Goal: Information Seeking & Learning: Learn about a topic

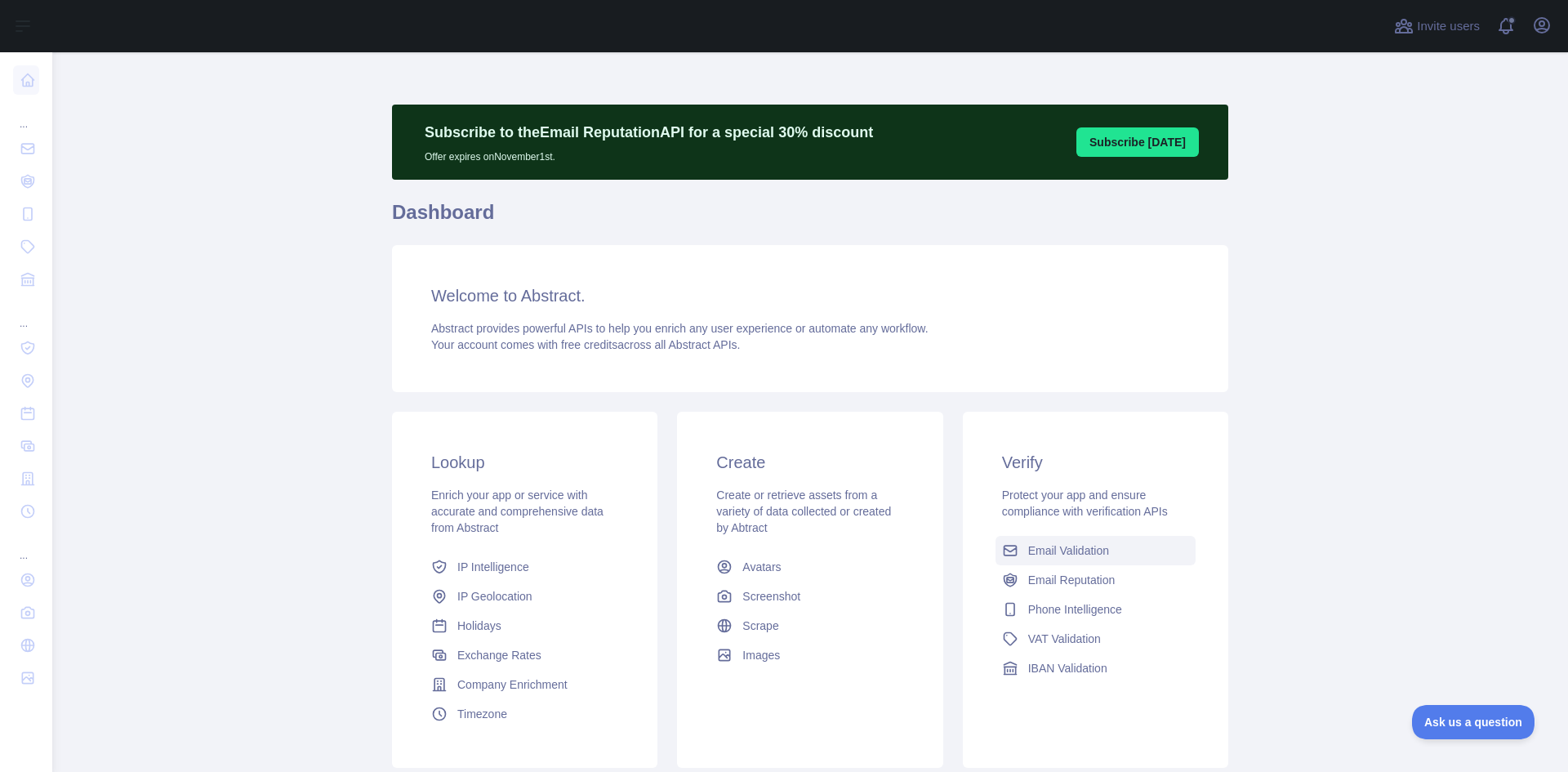
click at [1060, 551] on span "Email Validation" at bounding box center [1068, 549] width 81 height 16
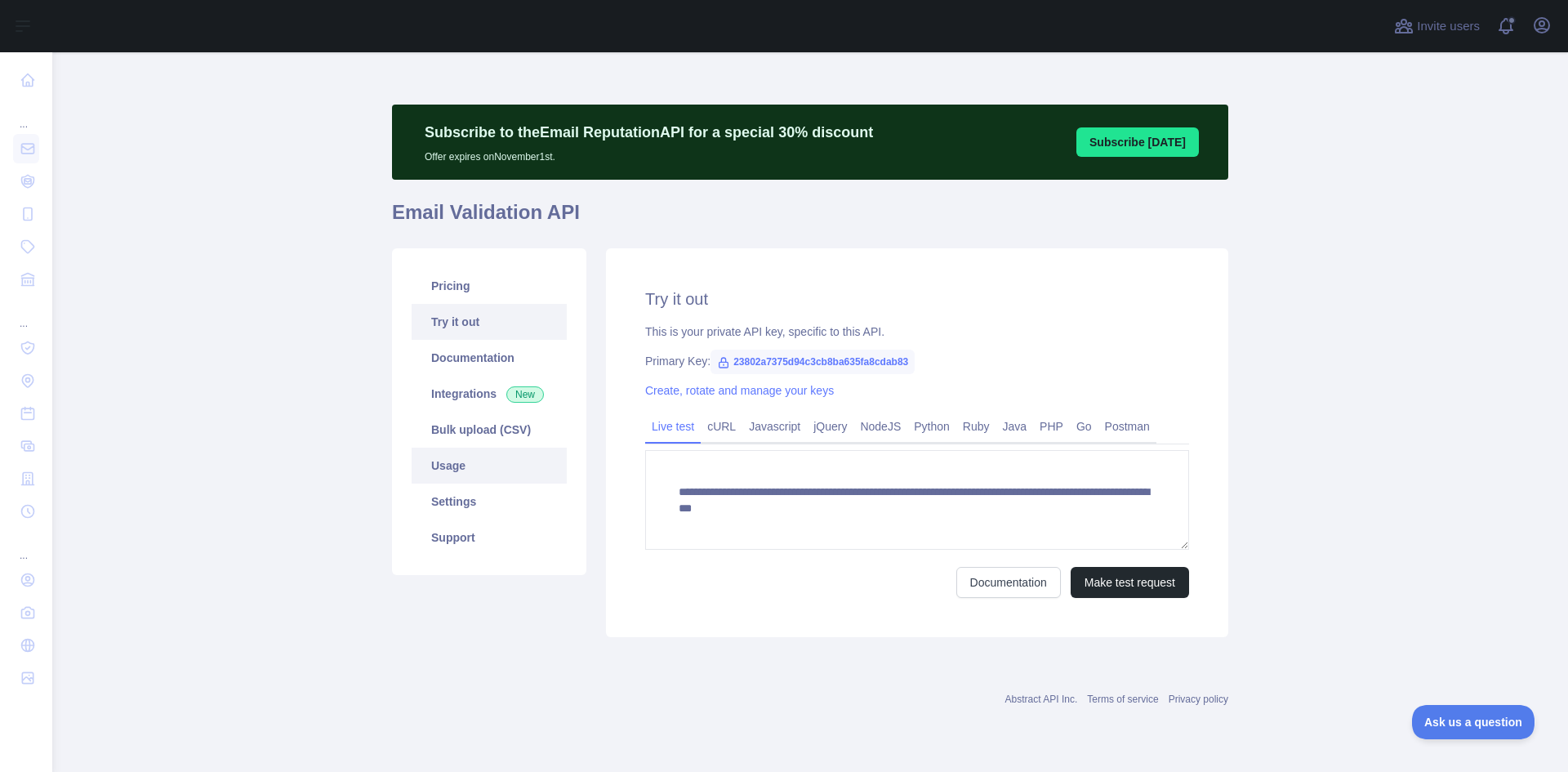
click at [453, 463] on link "Usage" at bounding box center [489, 465] width 155 height 36
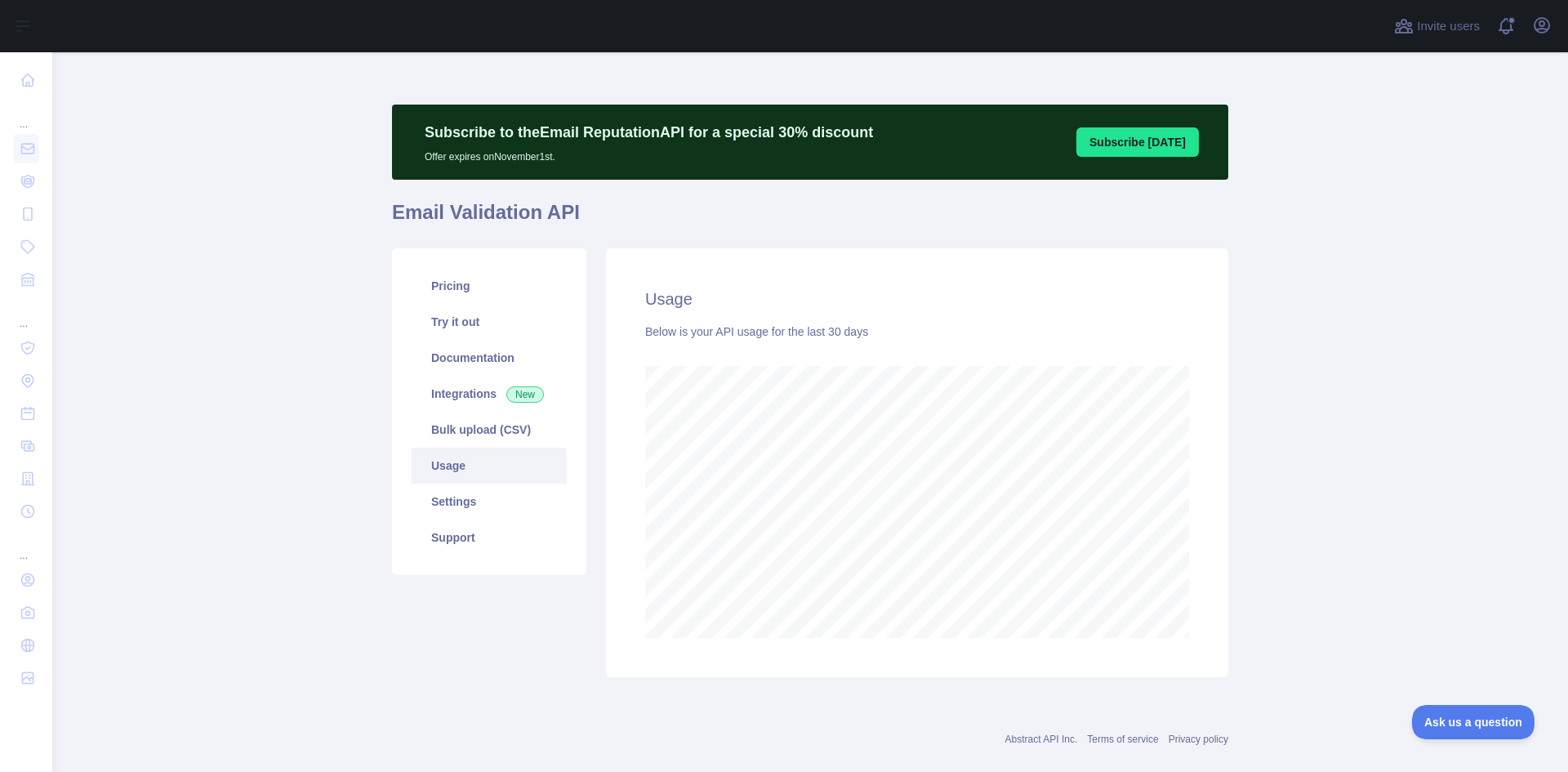
scroll to position [719, 1503]
click at [449, 291] on link "Pricing" at bounding box center [489, 286] width 155 height 36
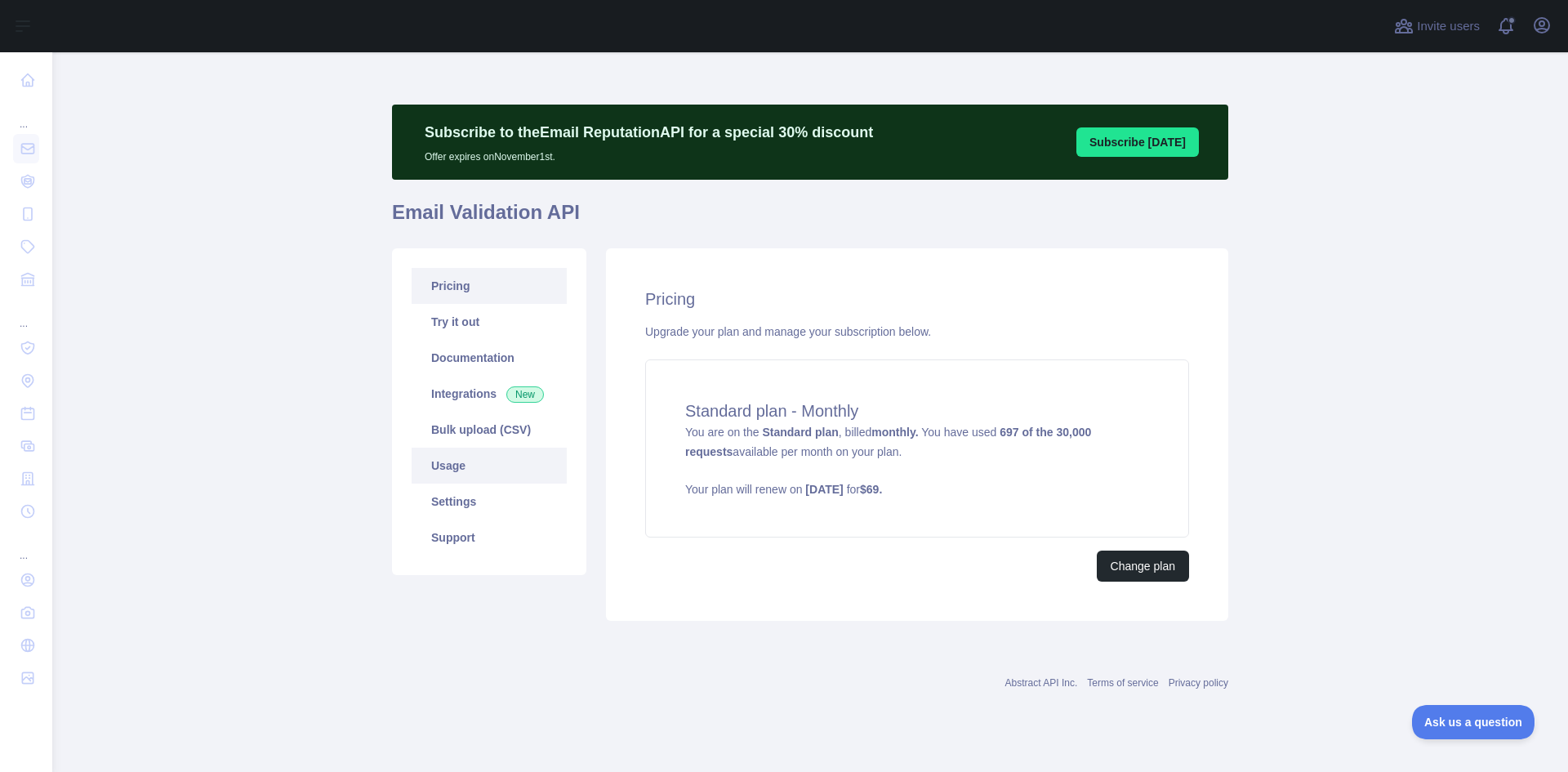
click at [456, 471] on link "Usage" at bounding box center [489, 465] width 155 height 36
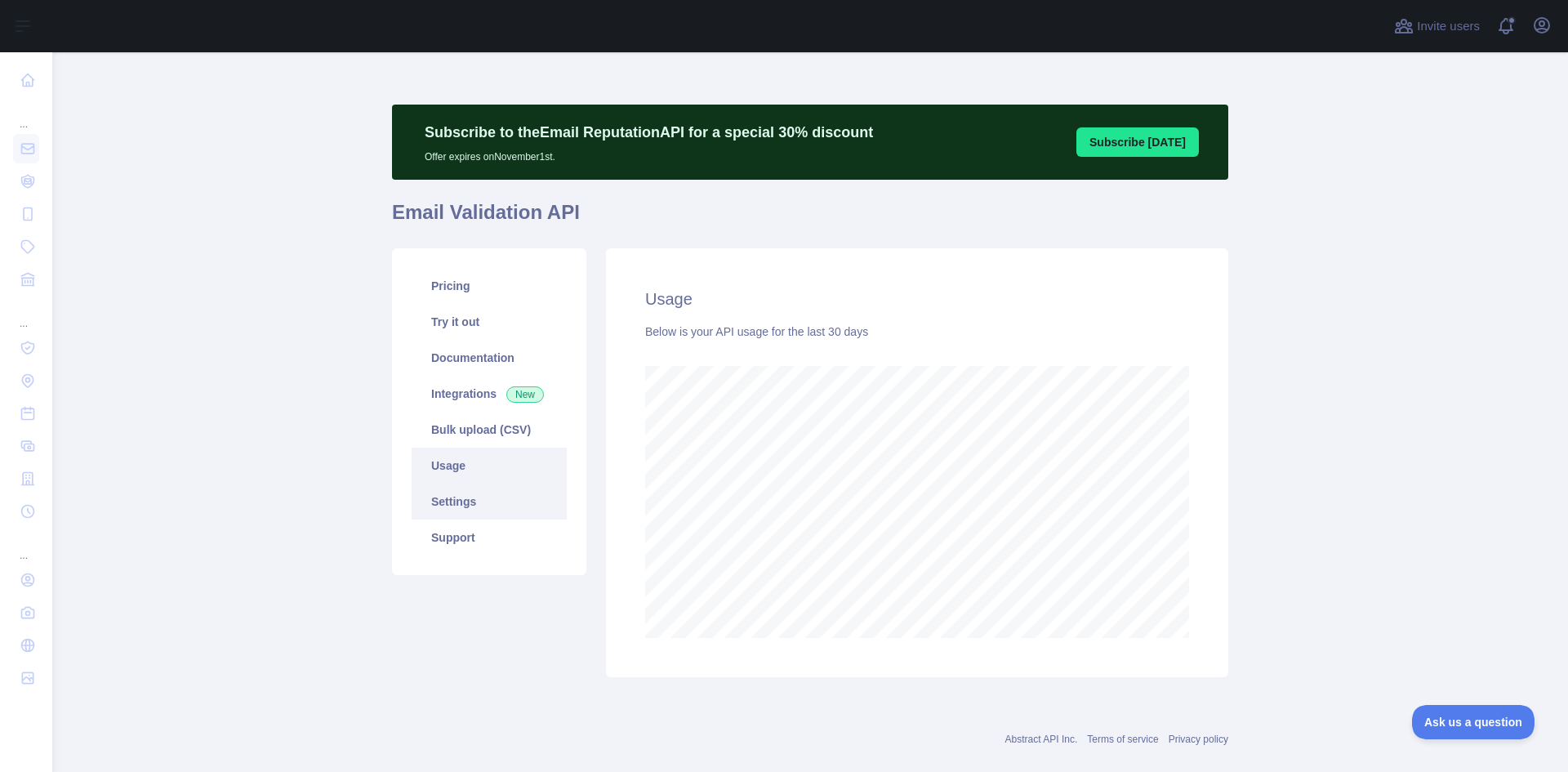
click at [452, 509] on link "Settings" at bounding box center [489, 502] width 155 height 36
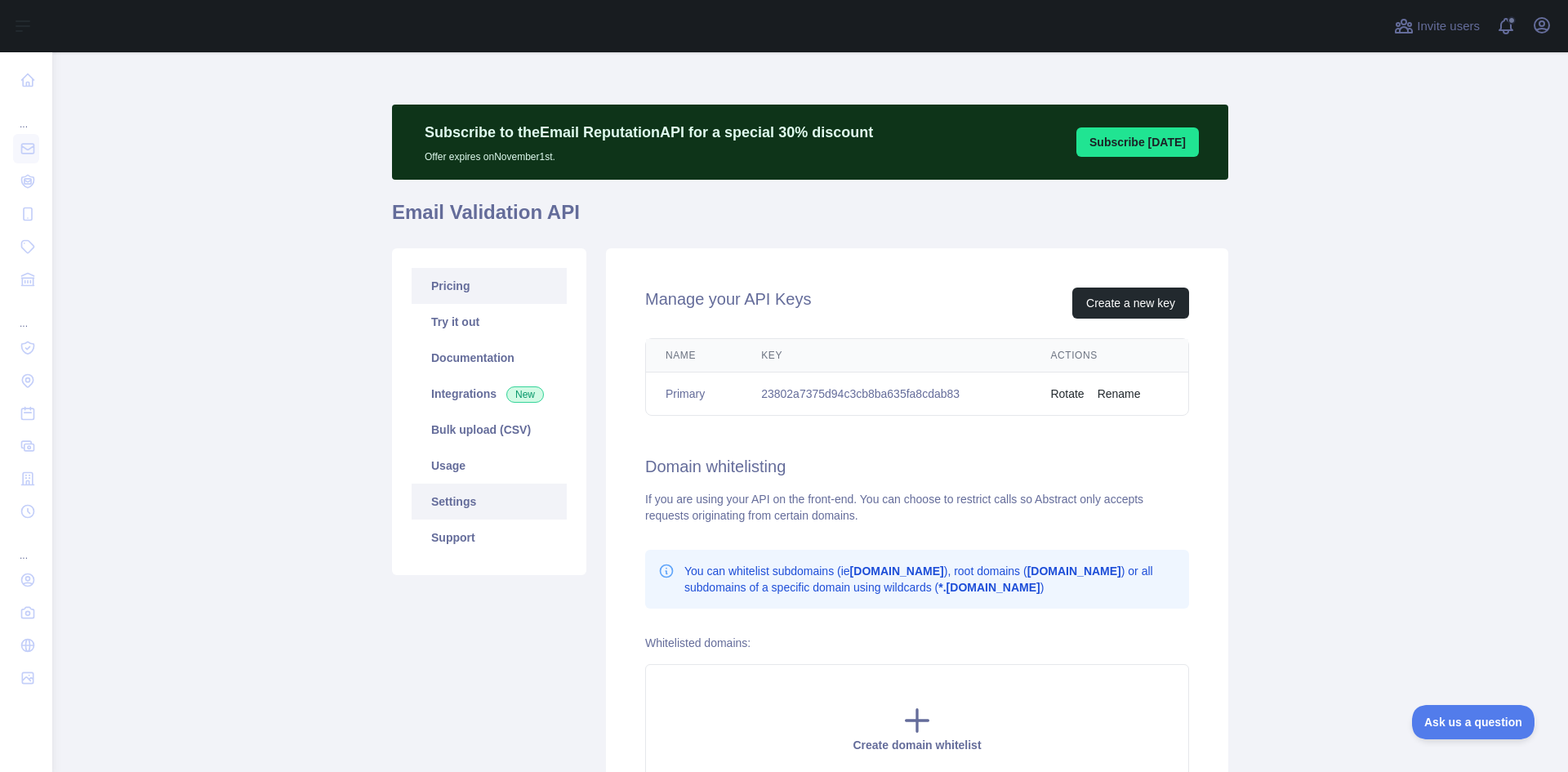
click at [452, 287] on link "Pricing" at bounding box center [489, 286] width 155 height 36
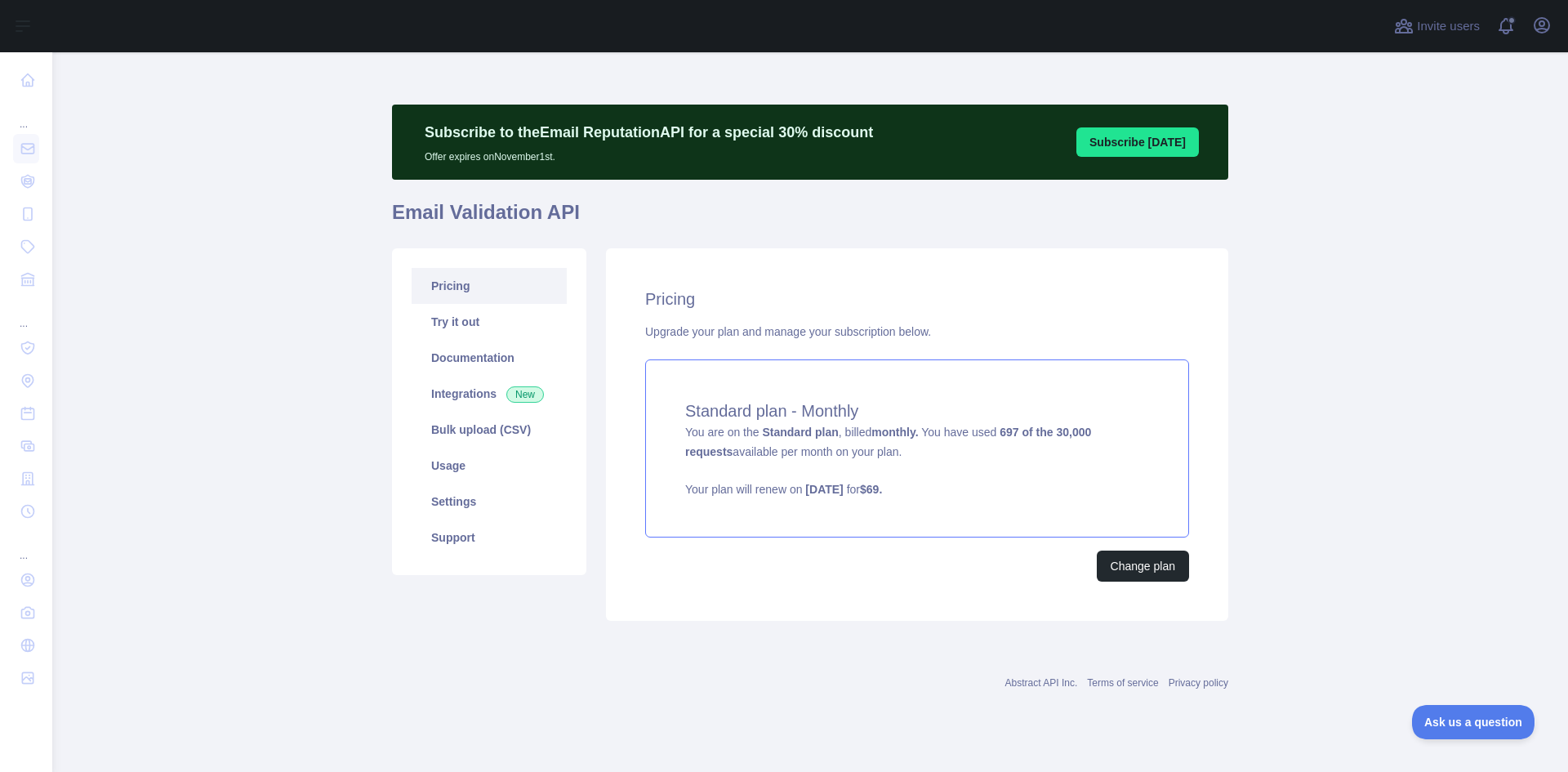
click at [702, 433] on span "You are on the Standard plan , billed monthly. You have used 697 of the 30,000 …" at bounding box center [917, 461] width 464 height 72
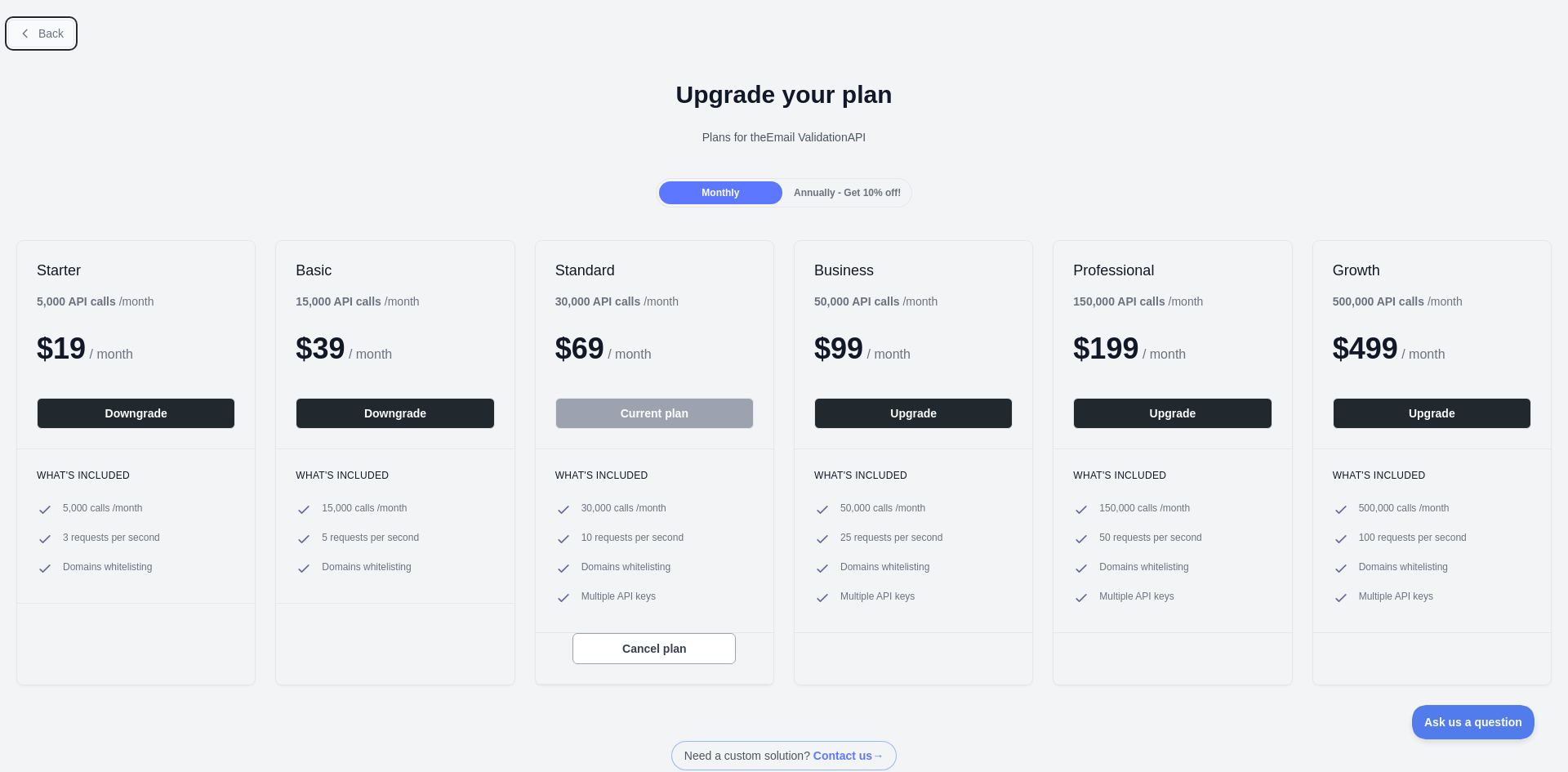
click at [56, 38] on span "Back" at bounding box center [51, 34] width 25 height 13
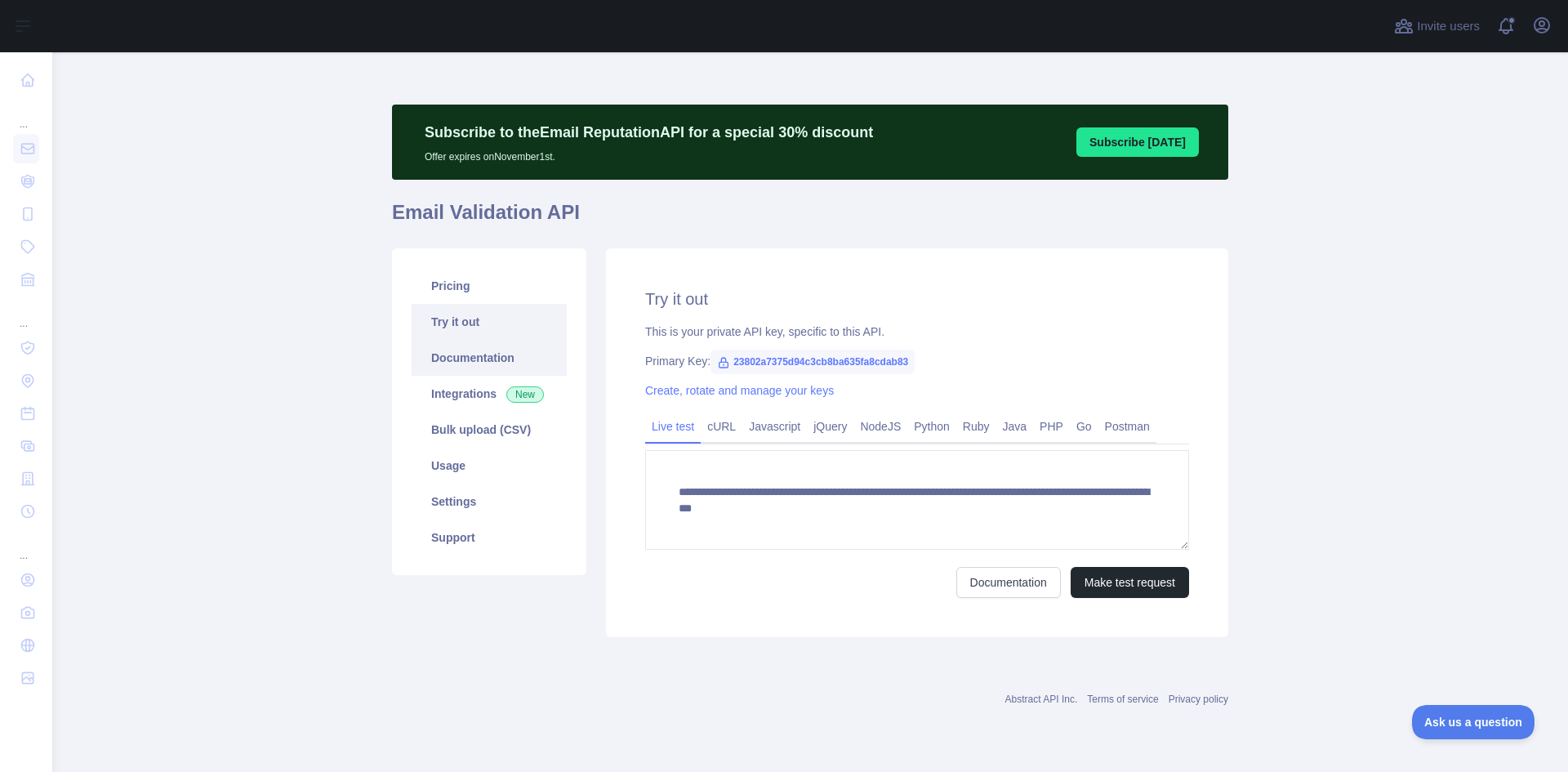
click at [459, 361] on link "Documentation" at bounding box center [489, 358] width 155 height 36
click at [456, 464] on link "Usage" at bounding box center [489, 465] width 155 height 36
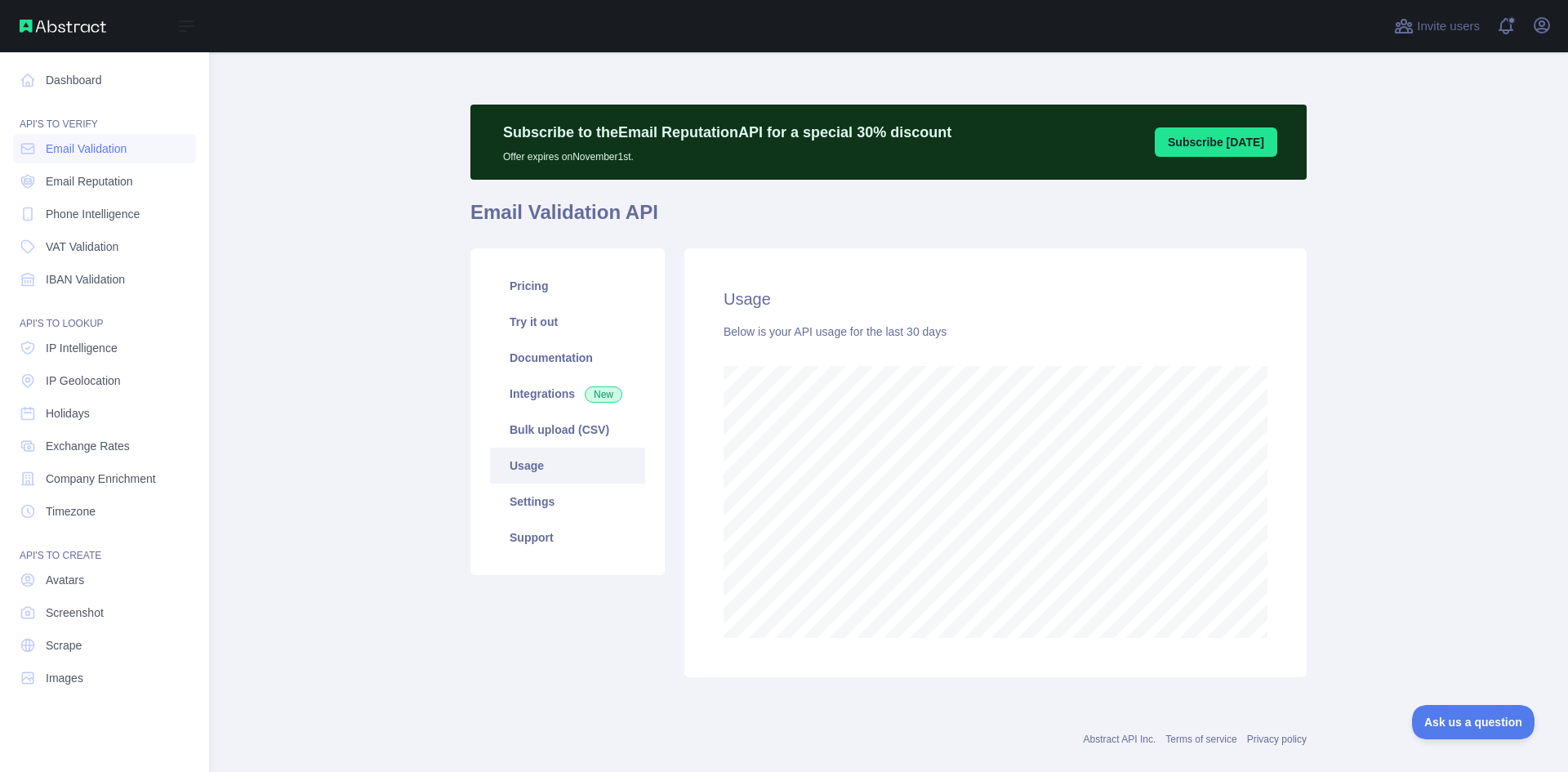
scroll to position [815725, 815368]
click at [119, 212] on span "Phone Intelligence" at bounding box center [93, 213] width 94 height 16
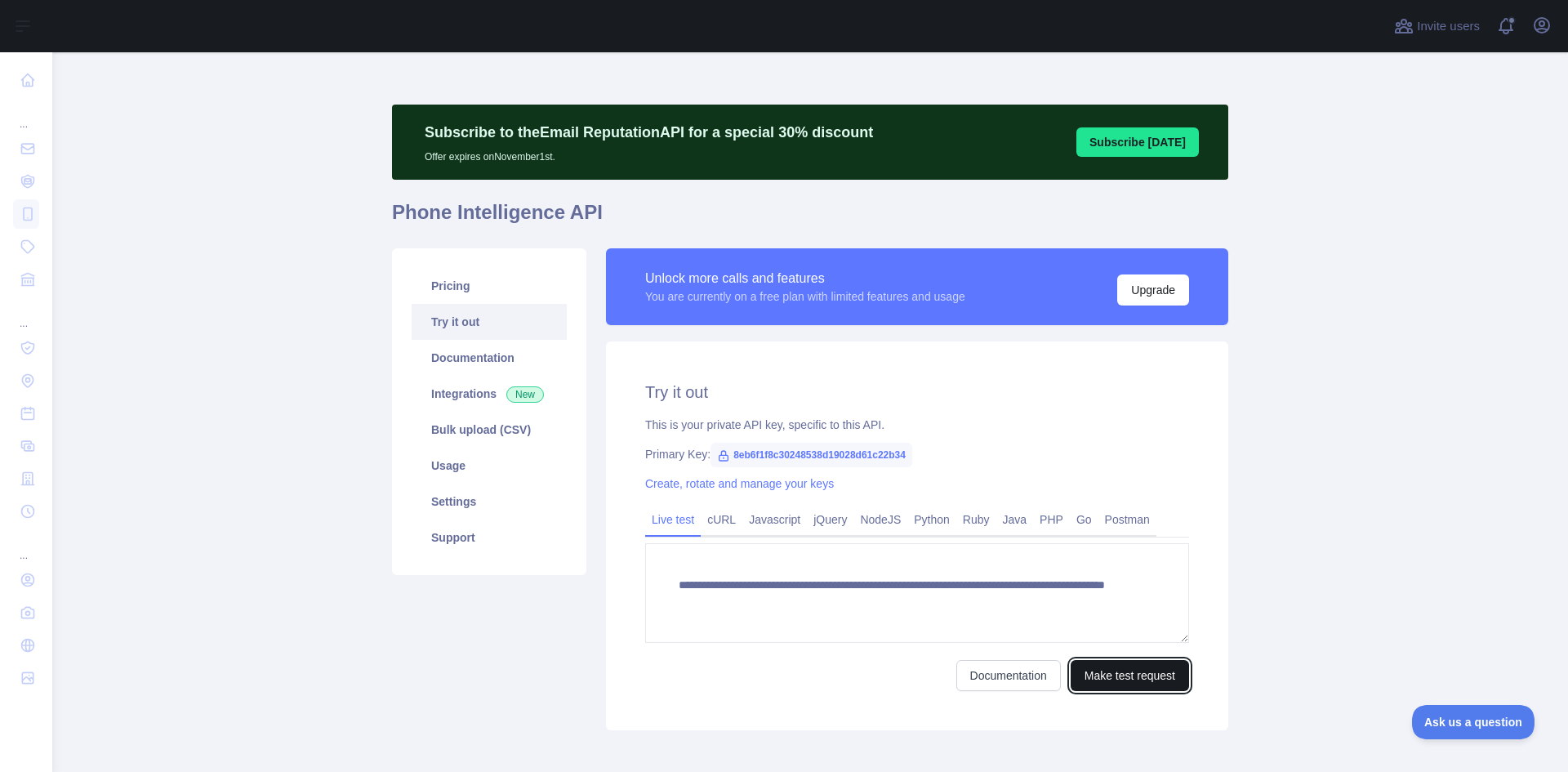
click at [1103, 676] on button "Make test request" at bounding box center [1130, 674] width 118 height 31
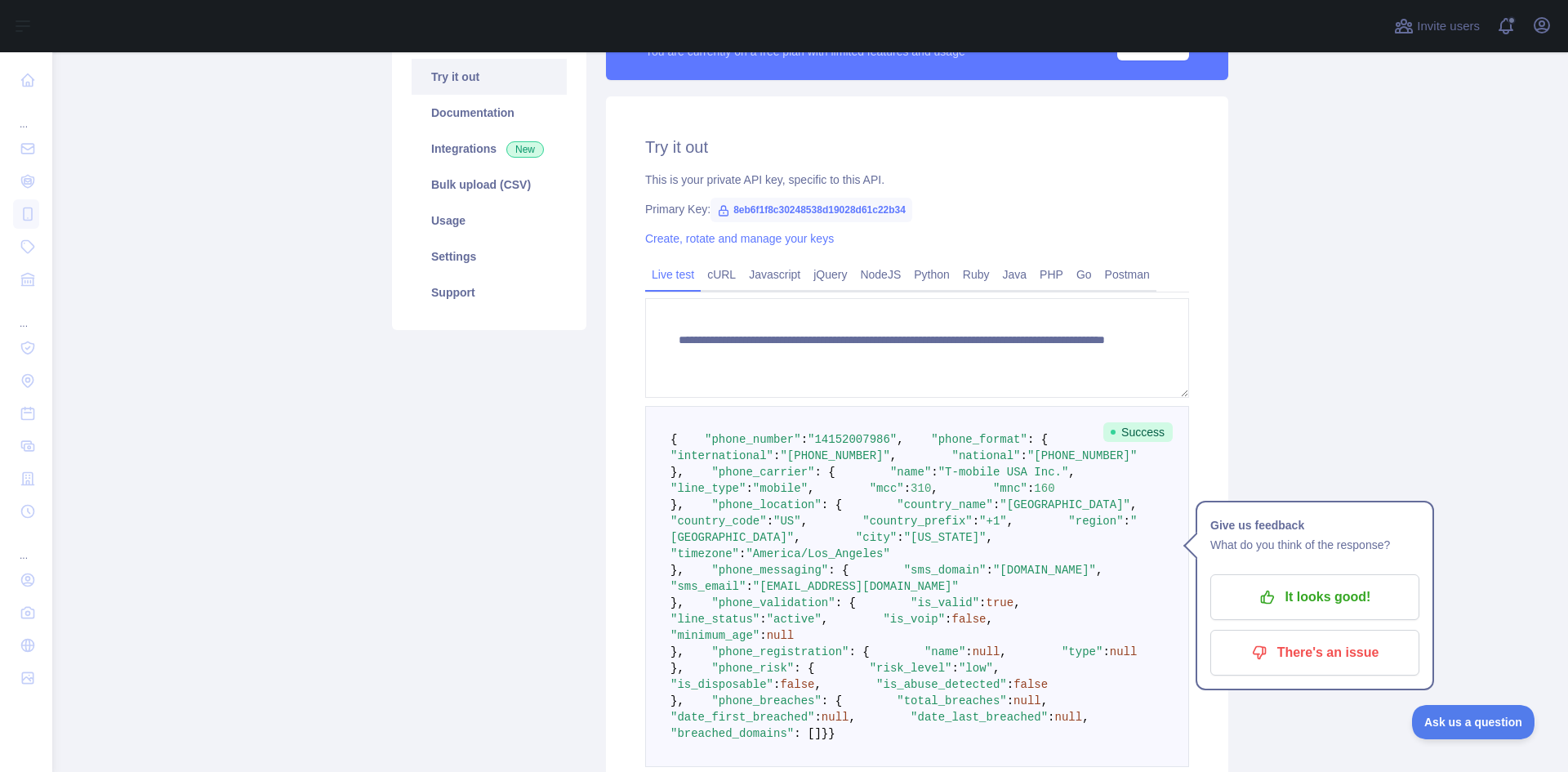
scroll to position [82, 0]
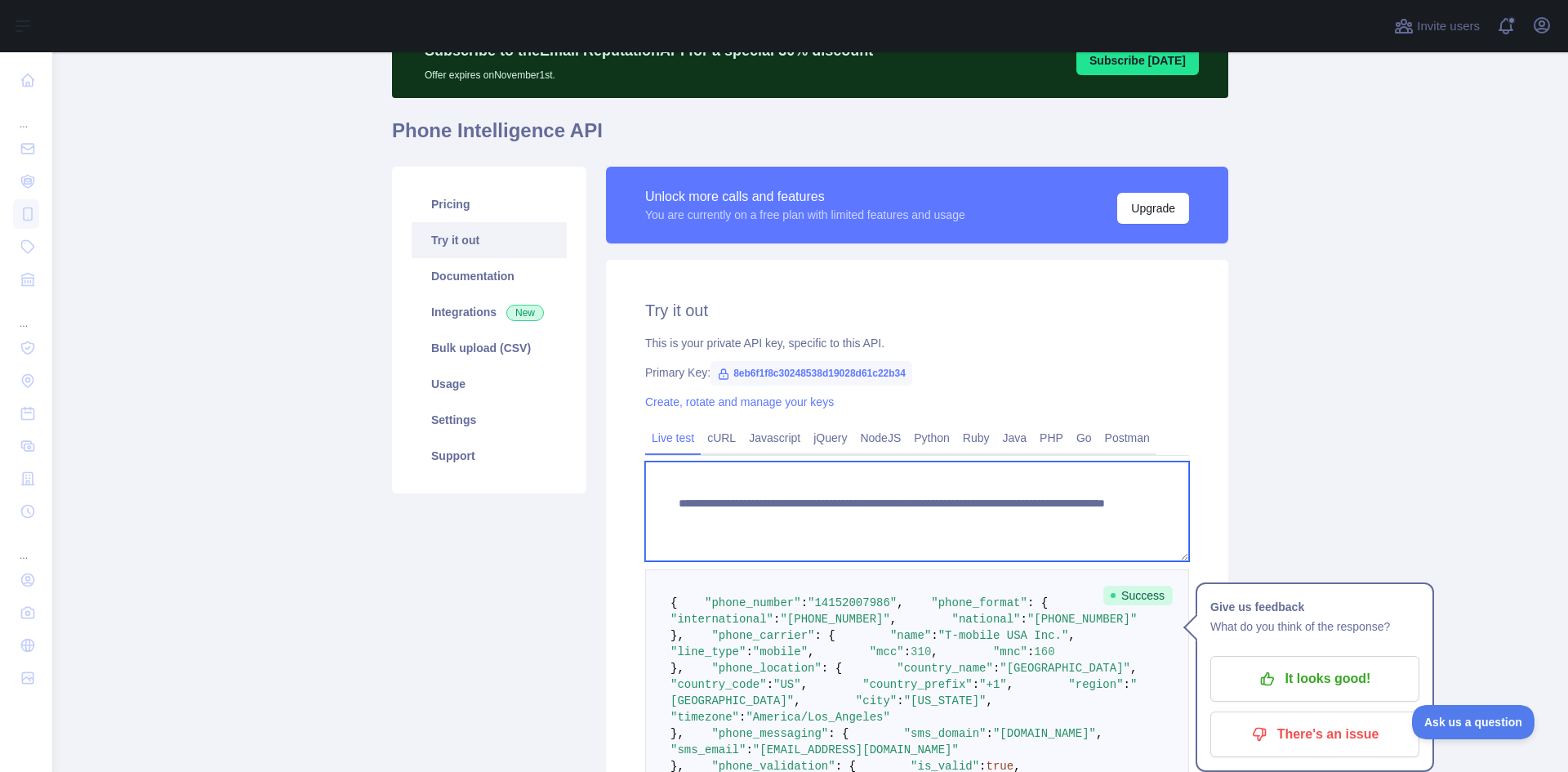
drag, startPoint x: 1032, startPoint y: 517, endPoint x: 962, endPoint y: 516, distance: 70.0
click at [962, 516] on textarea "**********" at bounding box center [917, 511] width 544 height 100
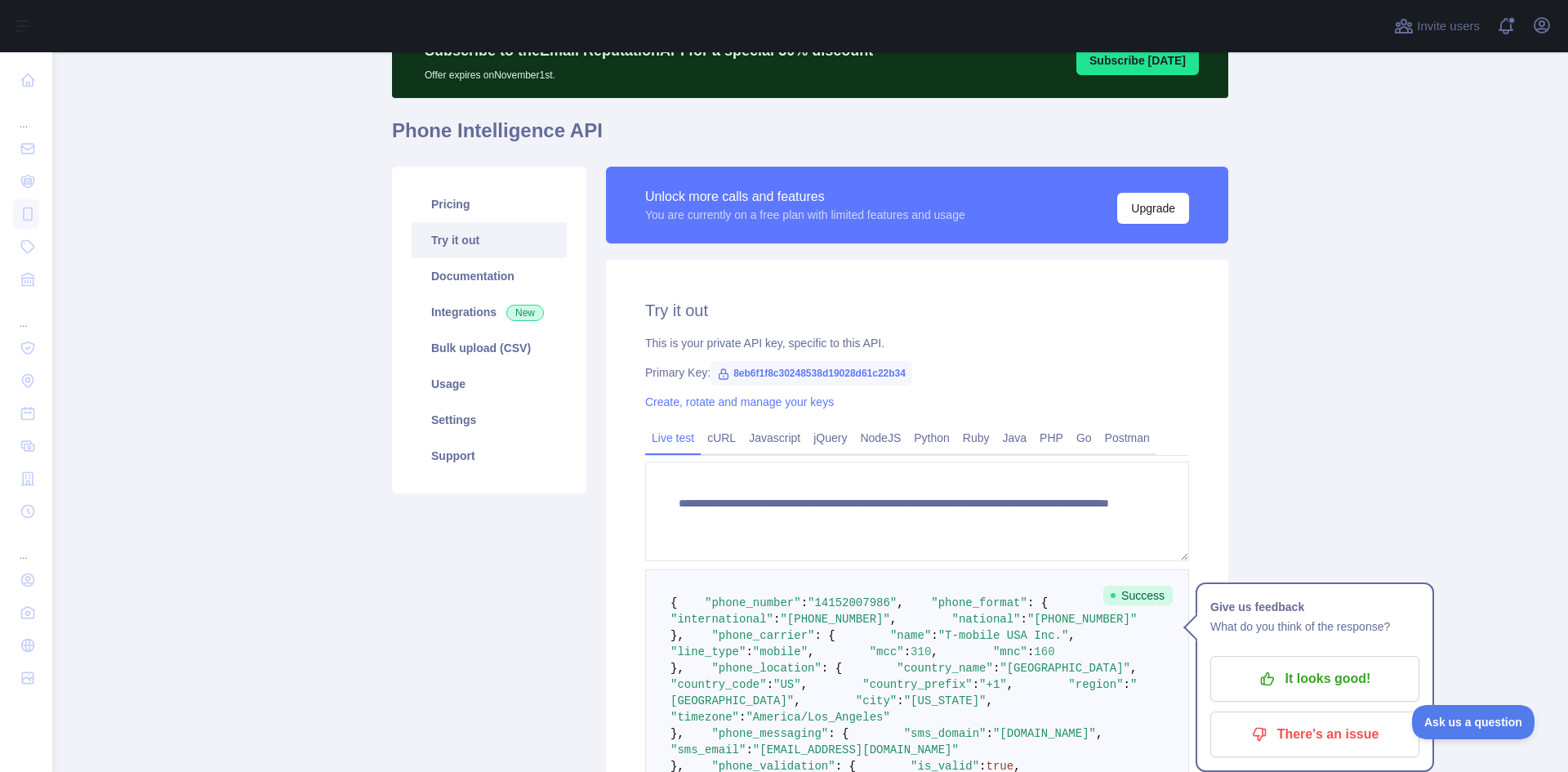
click at [1397, 485] on main "**********" at bounding box center [810, 412] width 1515 height 719
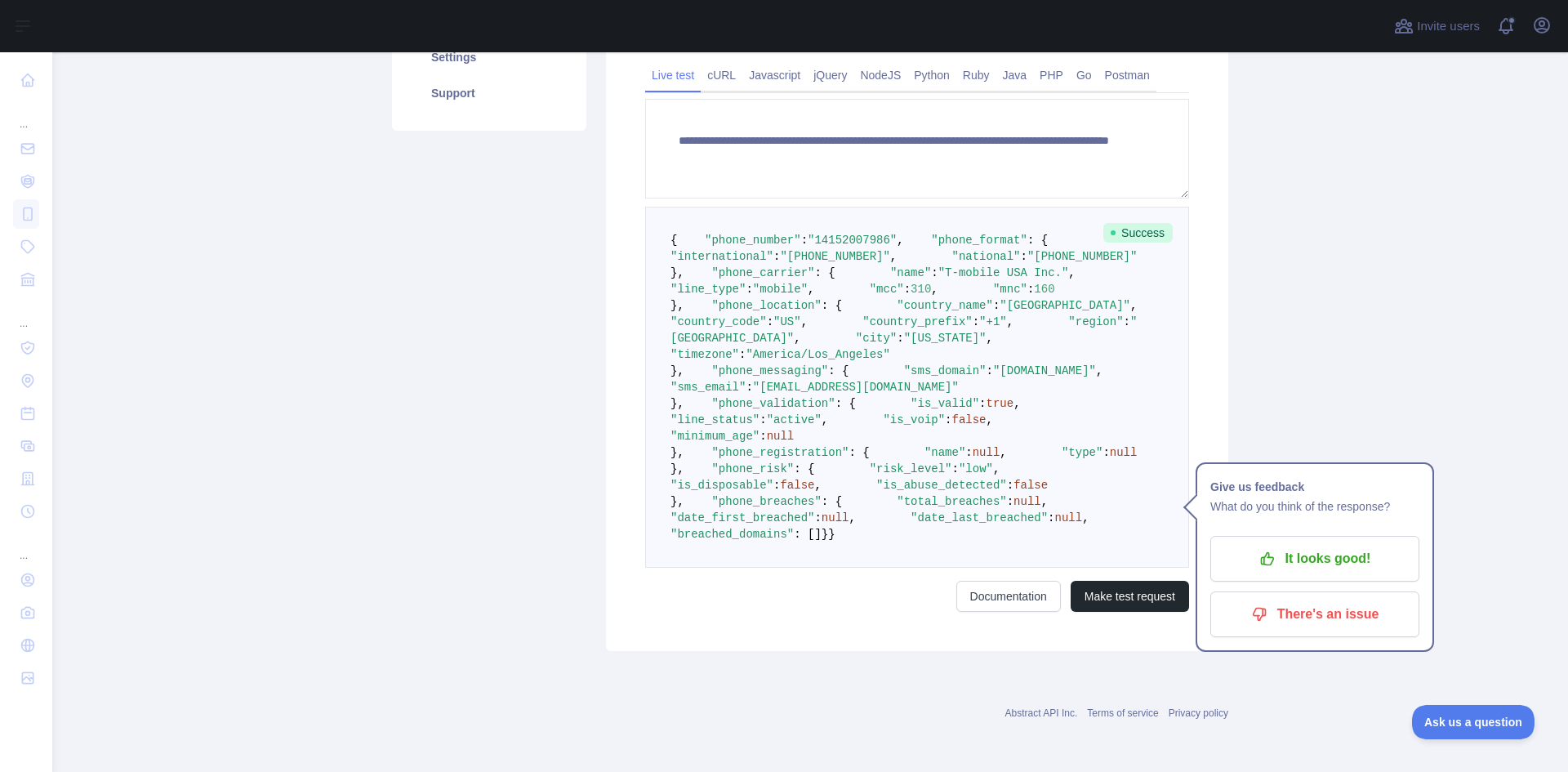
scroll to position [885, 0]
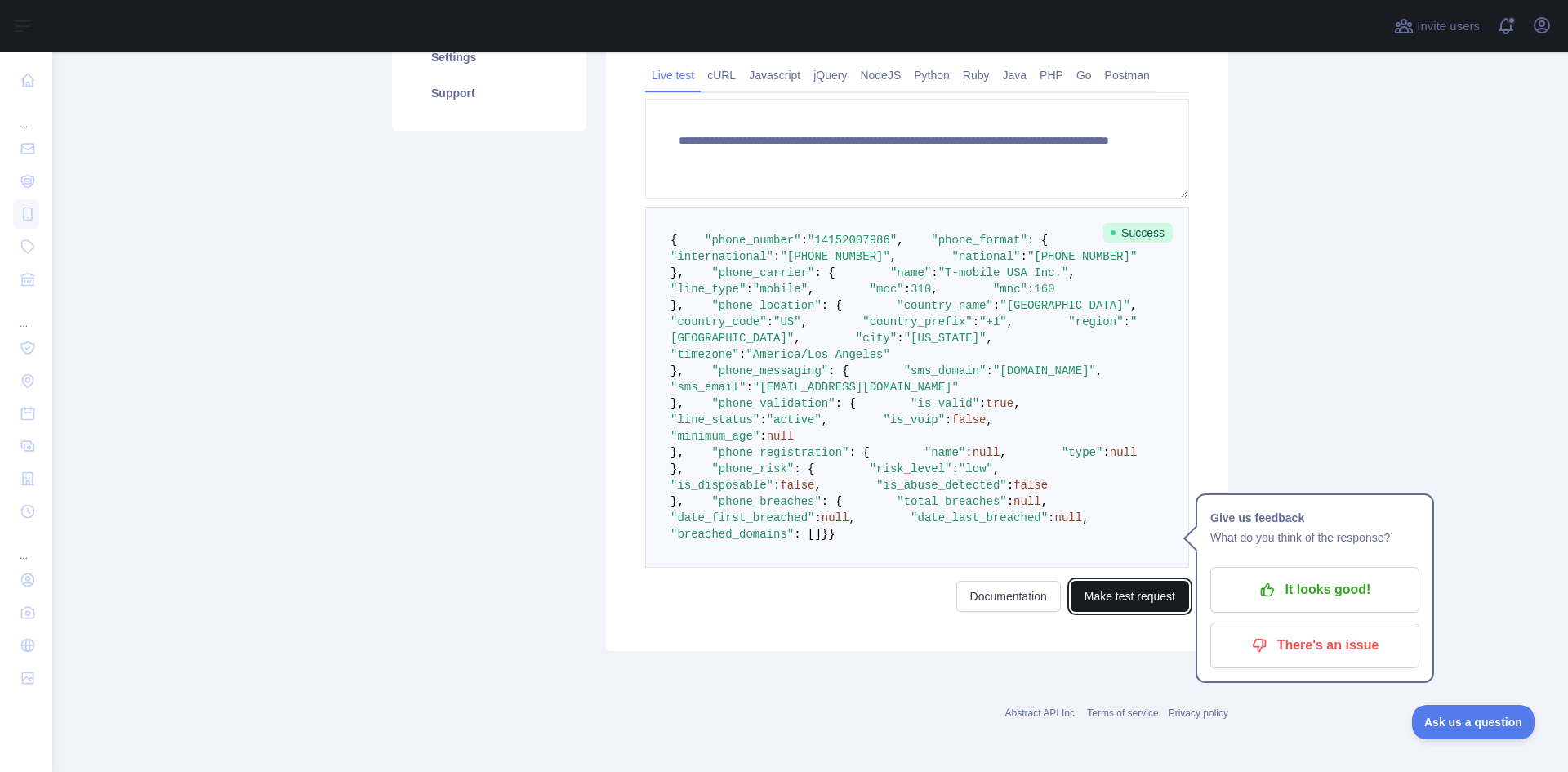
click at [1128, 596] on button "Make test request" at bounding box center [1130, 595] width 118 height 31
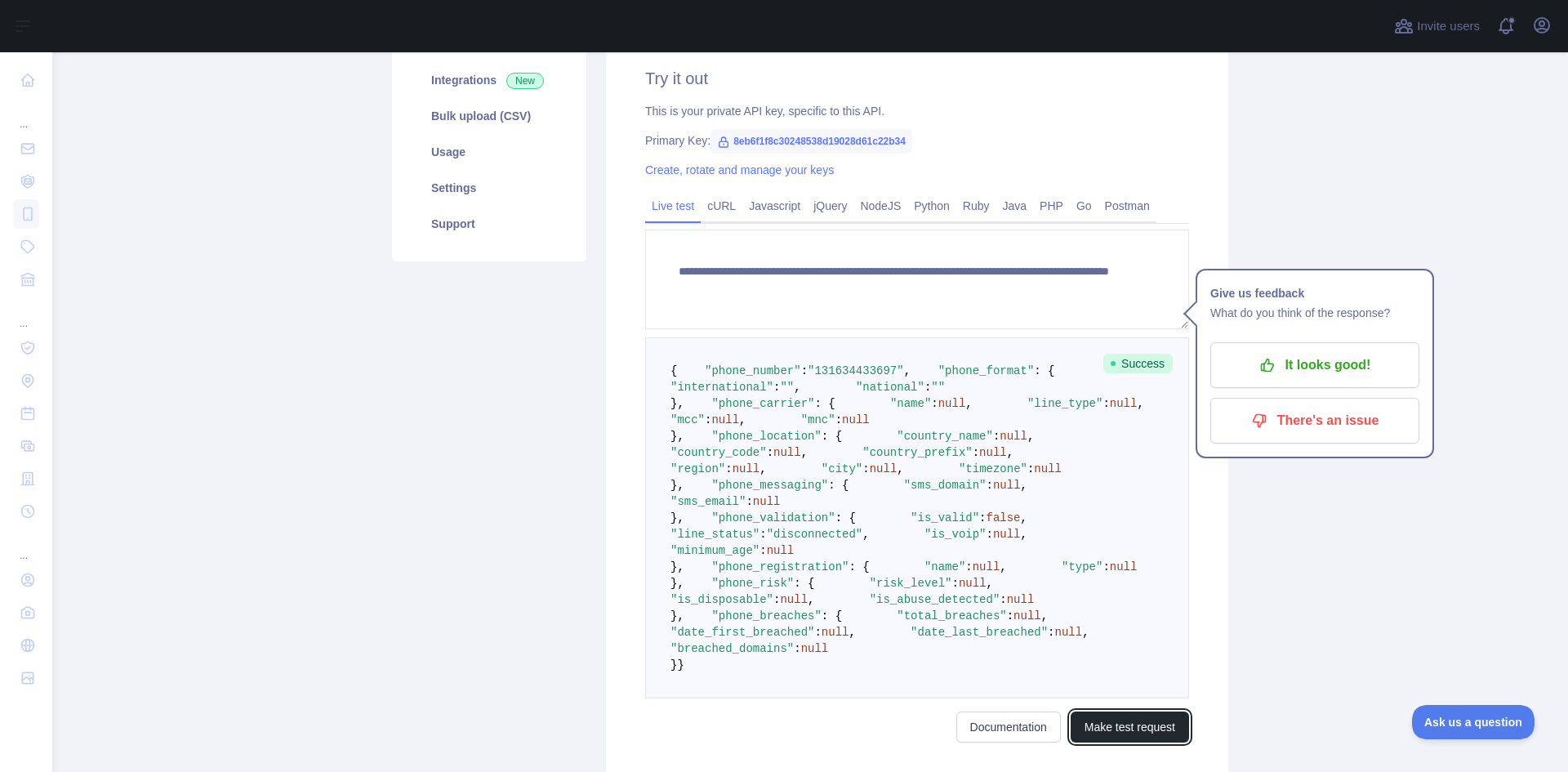
scroll to position [0, 0]
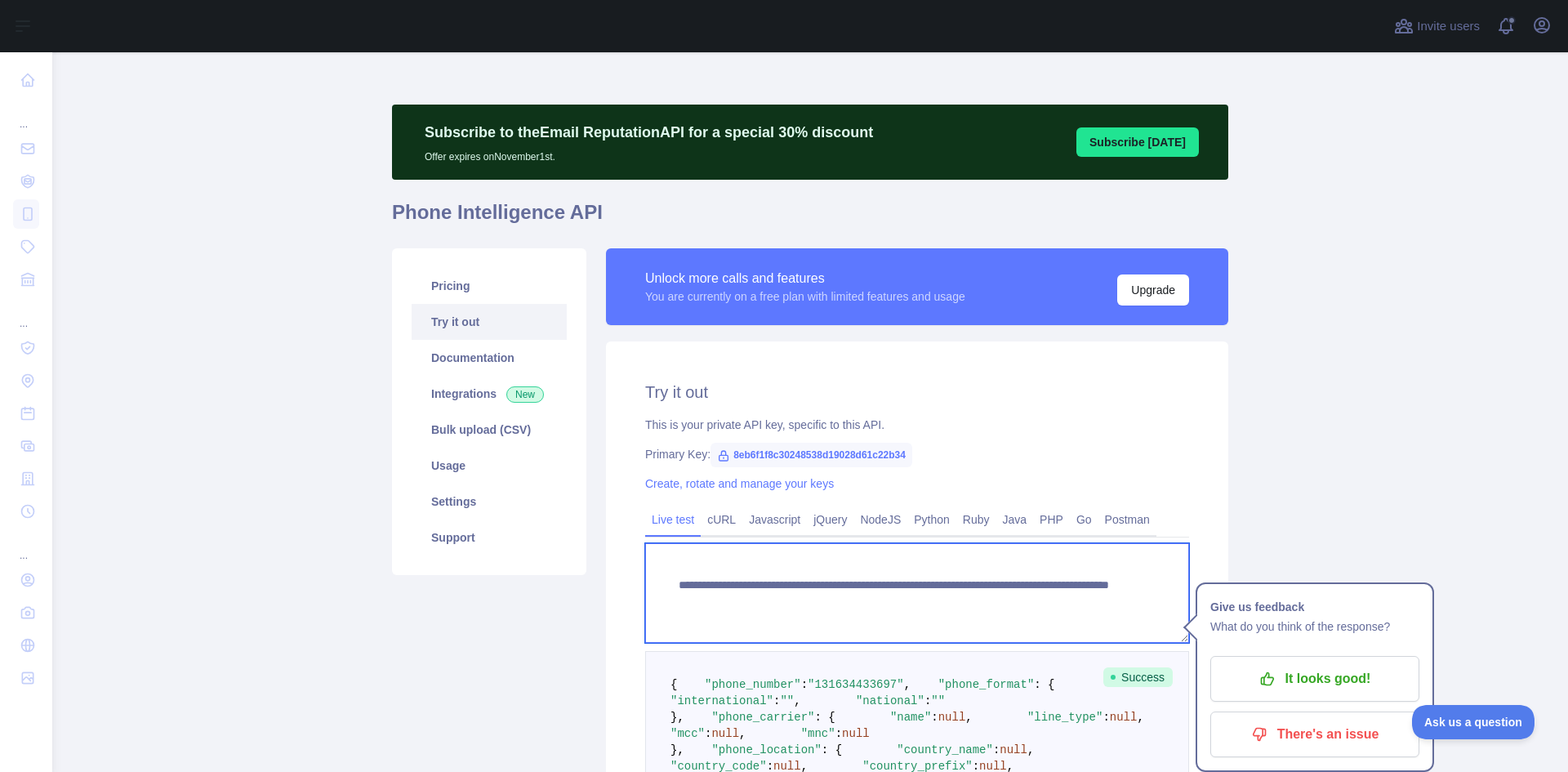
click at [966, 601] on textarea "**********" at bounding box center [917, 593] width 544 height 100
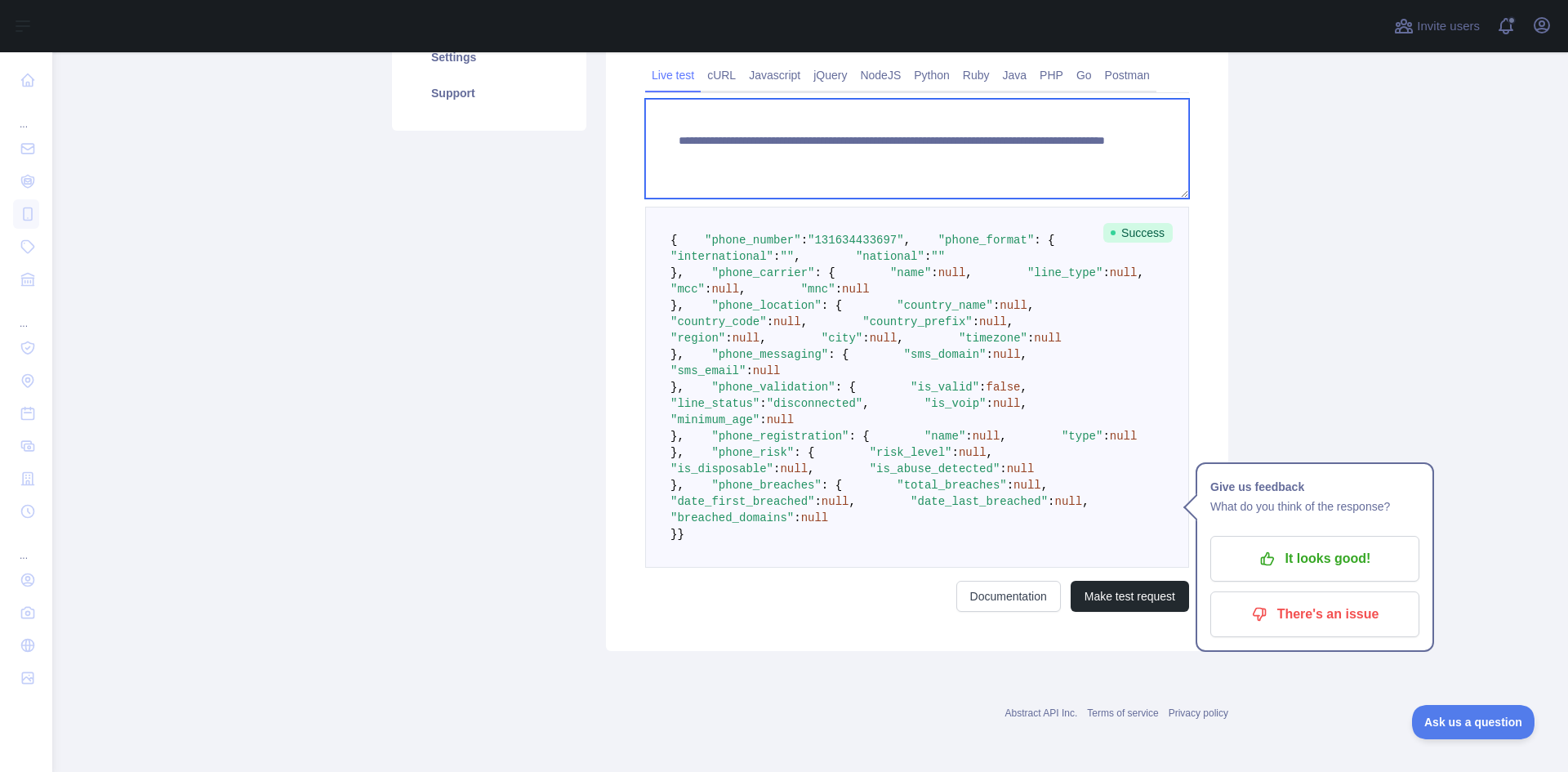
scroll to position [885, 0]
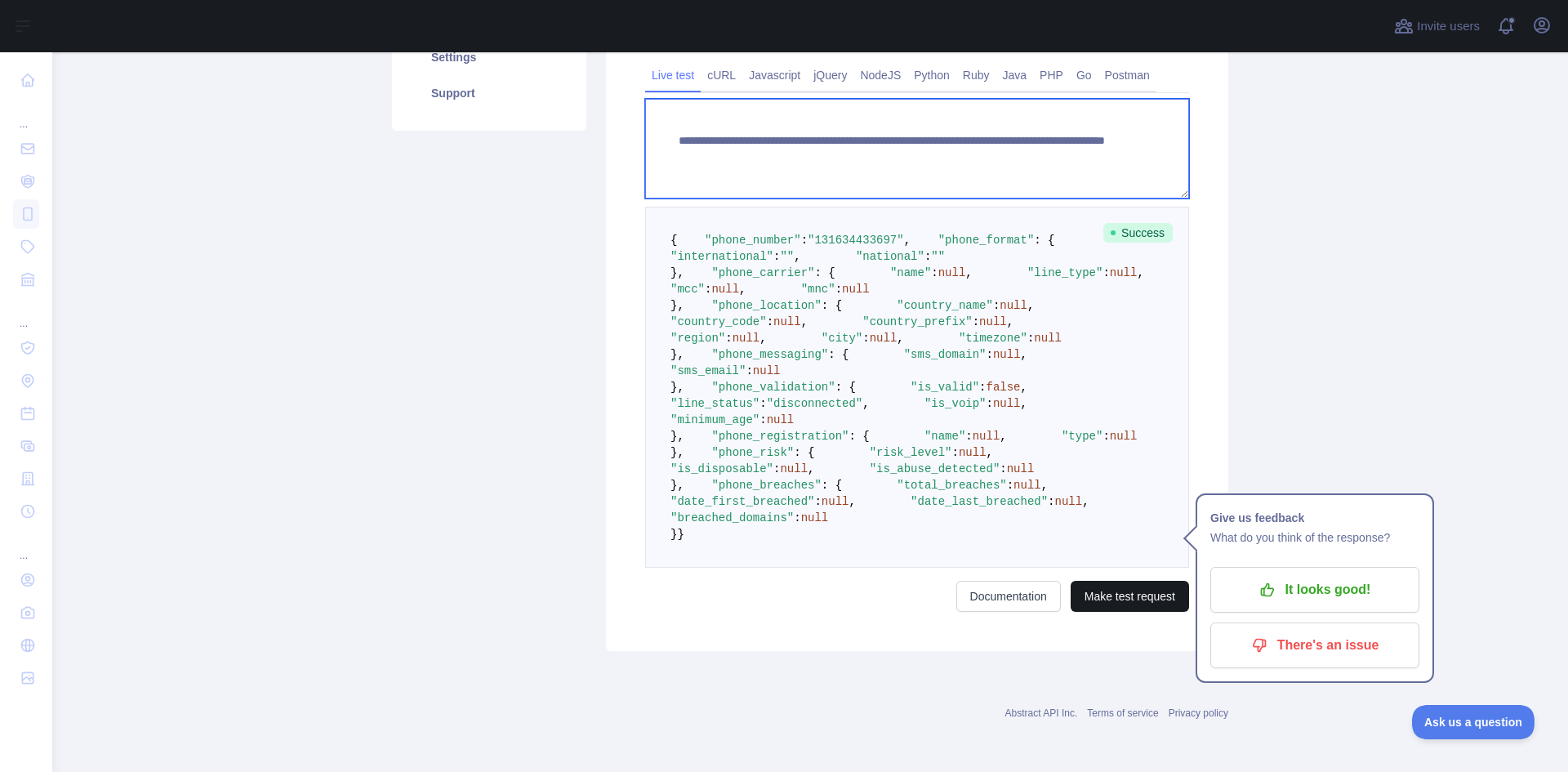
type textarea "**********"
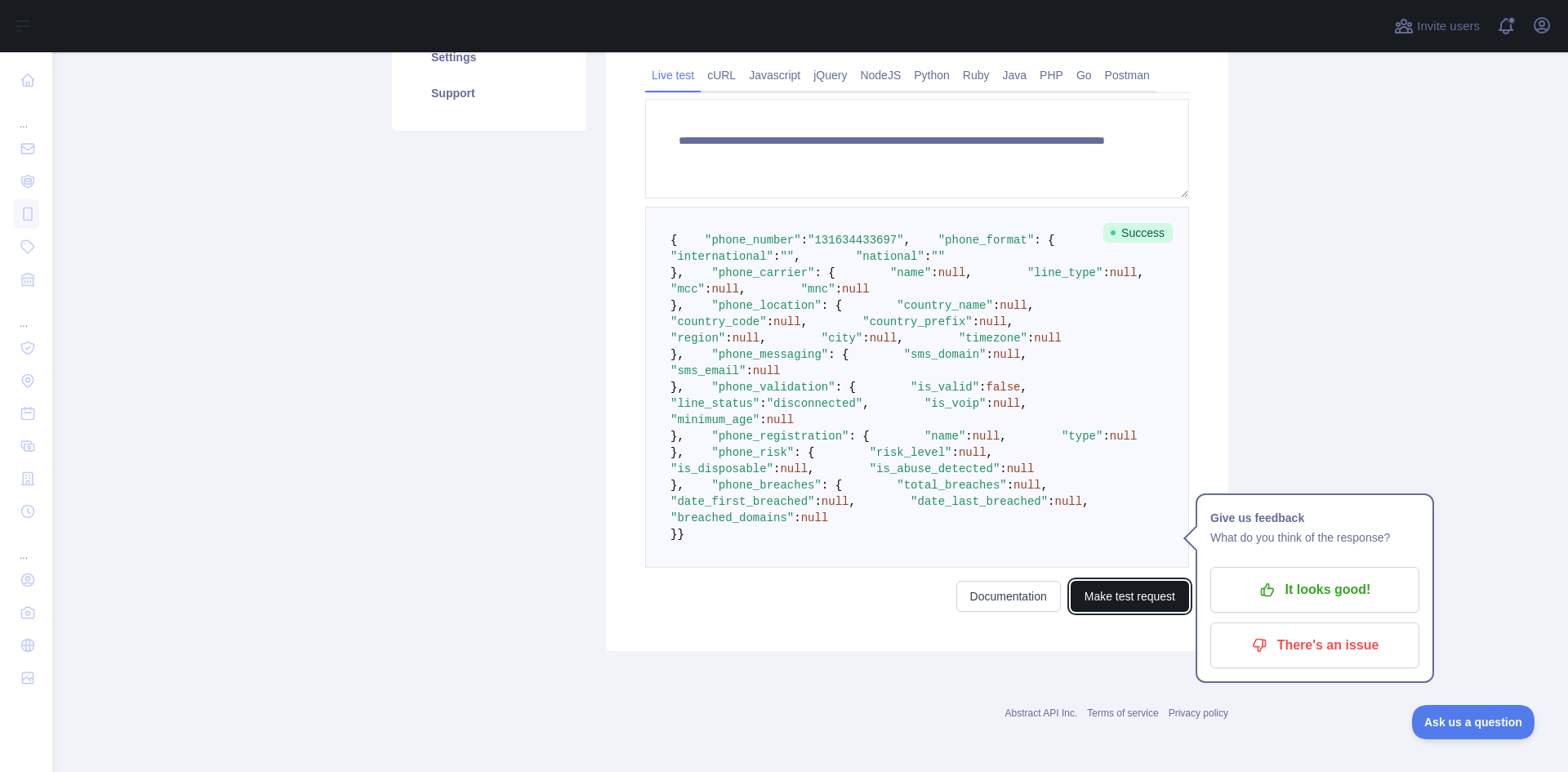
click at [1128, 596] on button "Make test request" at bounding box center [1130, 595] width 118 height 31
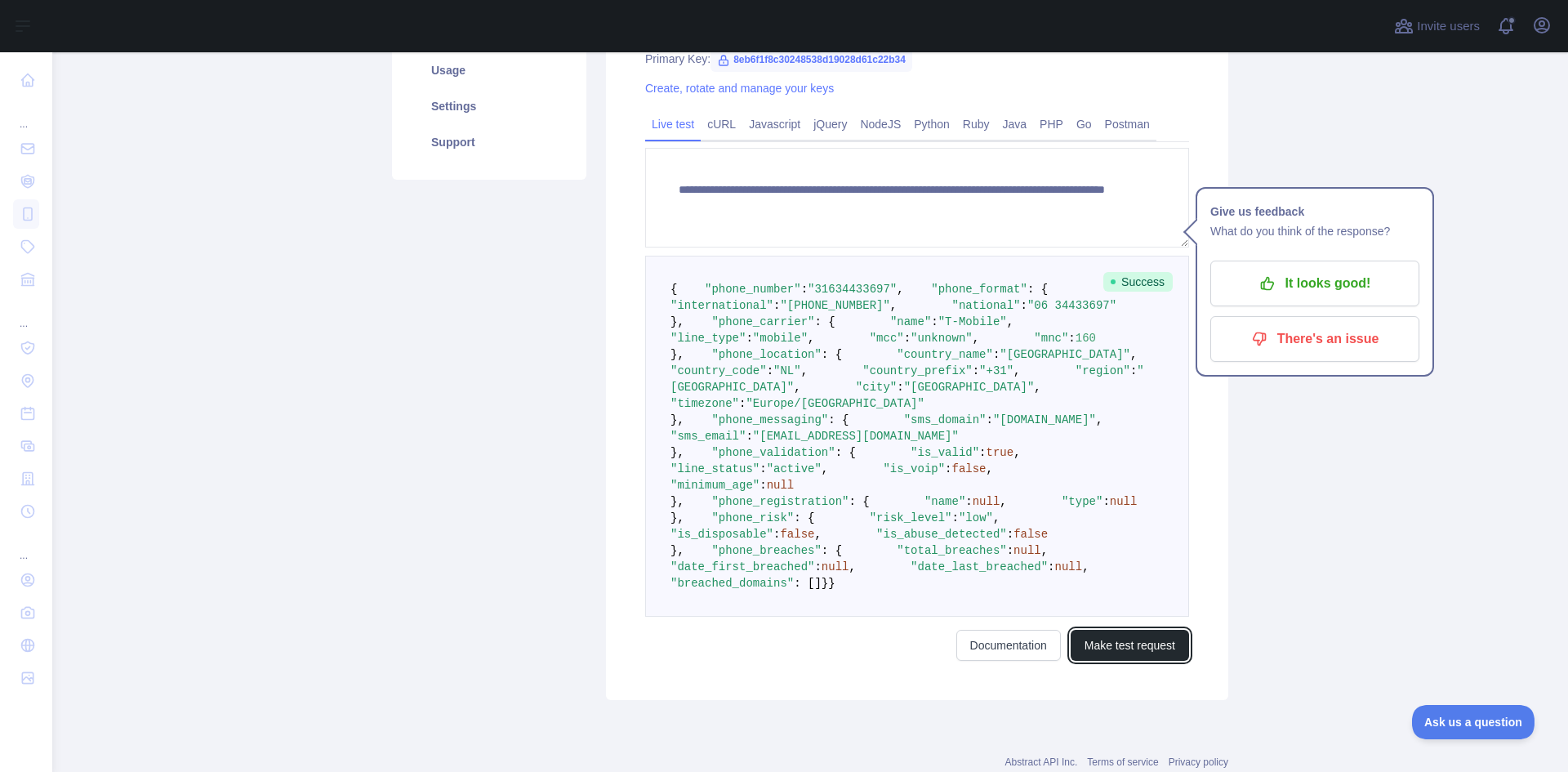
scroll to position [0, 0]
